Goal: Task Accomplishment & Management: Use online tool/utility

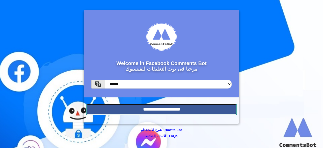
click at [141, 106] on input "**********" at bounding box center [161, 109] width 151 height 11
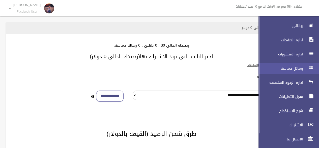
click at [304, 66] on span "رسائل جماعيه" at bounding box center [280, 68] width 51 height 5
